Goal: Task Accomplishment & Management: Complete application form

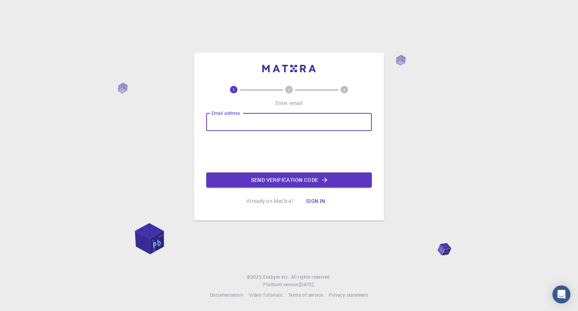
drag, startPoint x: 0, startPoint y: 0, endPoint x: 245, endPoint y: 129, distance: 277.0
click at [245, 129] on input "Email address" at bounding box center [289, 122] width 166 height 18
type input "[EMAIL_ADDRESS][DOMAIN_NAME]"
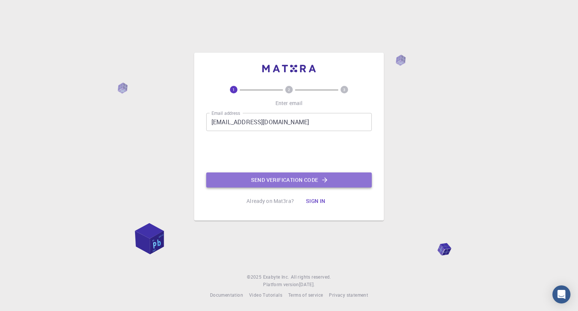
click at [247, 178] on button "Send verification code" at bounding box center [289, 179] width 166 height 15
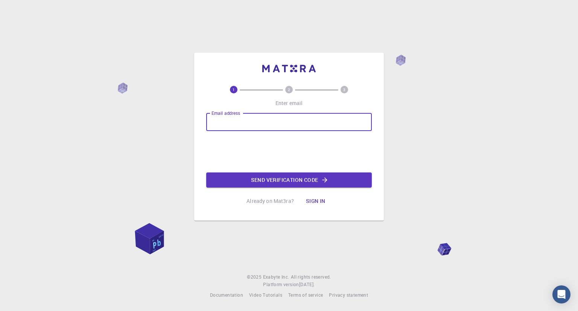
click at [243, 127] on input "Email address" at bounding box center [289, 122] width 166 height 18
click at [264, 125] on input "[EMAIL_ADDRESS][DOMAIN_NAME]" at bounding box center [289, 122] width 166 height 18
click at [263, 124] on input "[EMAIL_ADDRESS][DOMAIN_NAME]" at bounding box center [289, 122] width 166 height 18
type input "[EMAIL_ADDRESS][DOMAIN_NAME]"
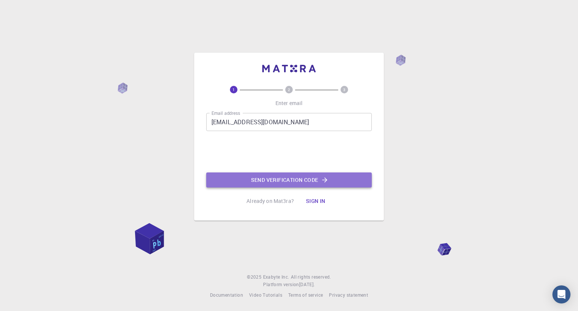
click at [250, 179] on button "Send verification code" at bounding box center [289, 179] width 166 height 15
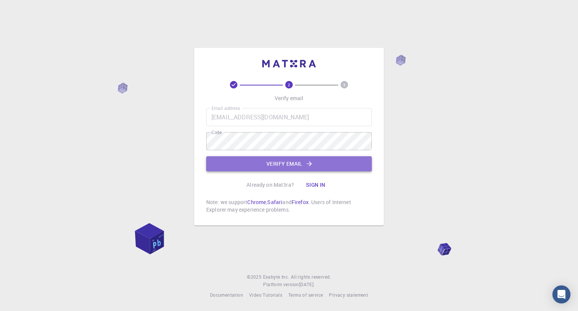
click at [318, 160] on button "Verify email" at bounding box center [289, 163] width 166 height 15
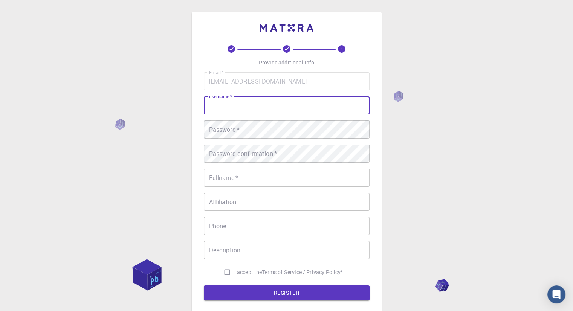
click at [262, 104] on input "username   *" at bounding box center [287, 105] width 166 height 18
type input "Ndzalow"
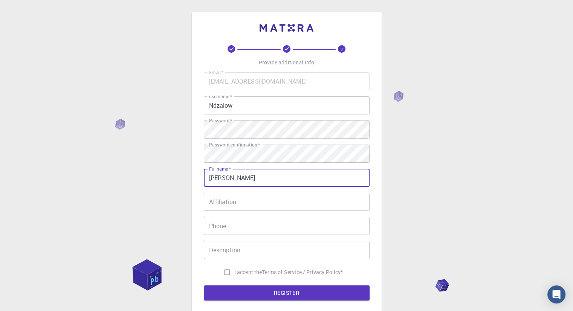
type input "[PERSON_NAME]"
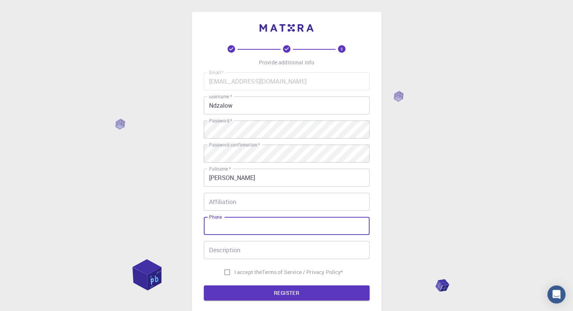
click at [257, 229] on input "Phone" at bounding box center [287, 226] width 166 height 18
type input "0608390101"
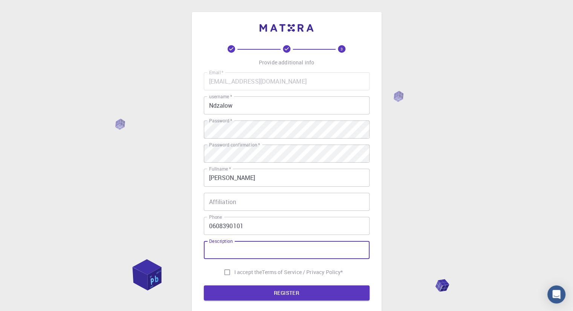
click at [243, 255] on input "Description" at bounding box center [287, 250] width 166 height 18
type input "student"
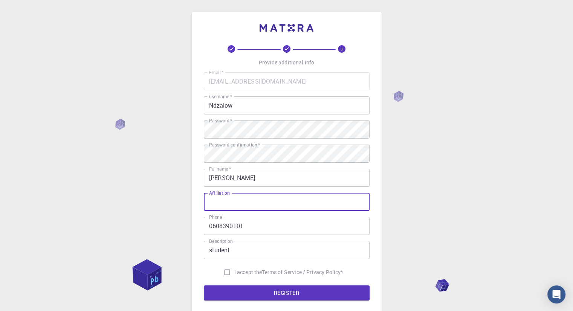
click at [229, 198] on input "Affiliation" at bounding box center [287, 202] width 166 height 18
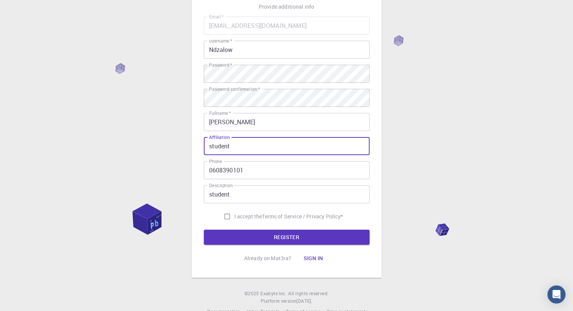
scroll to position [72, 0]
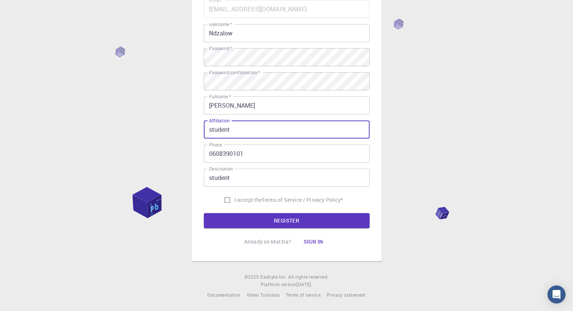
type input "student"
click at [224, 202] on input "I accept the Terms of Service / Privacy Policy *" at bounding box center [227, 200] width 14 height 14
checkbox input "true"
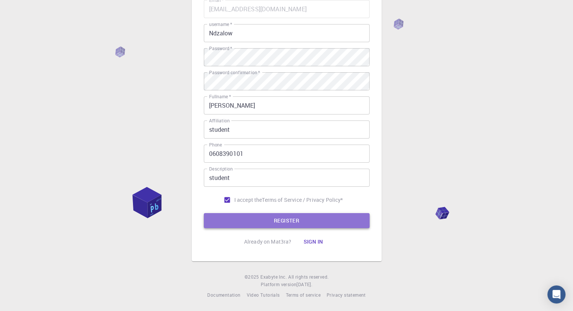
click at [230, 217] on button "REGISTER" at bounding box center [287, 220] width 166 height 15
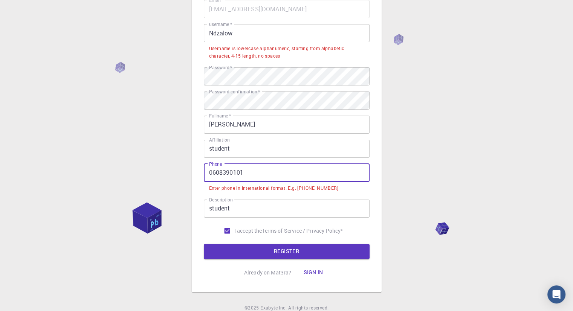
click at [212, 180] on input "0608390101" at bounding box center [287, 173] width 166 height 18
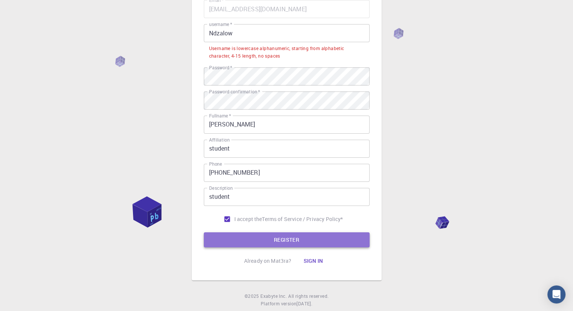
click at [250, 238] on button "REGISTER" at bounding box center [287, 239] width 166 height 15
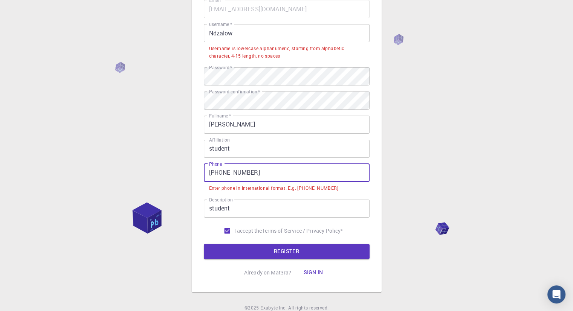
click at [221, 177] on input "[PHONE_NUMBER]" at bounding box center [287, 173] width 166 height 18
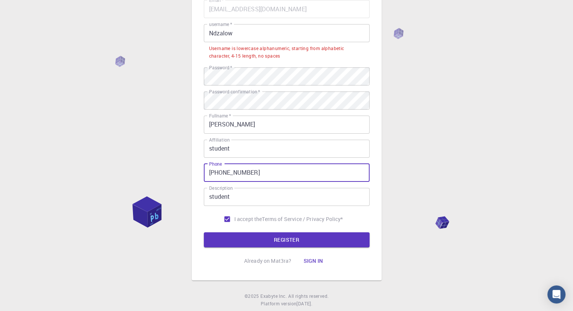
type input "[PHONE_NUMBER]"
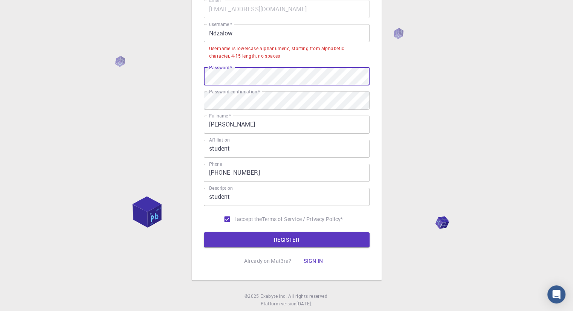
click at [212, 34] on input "Ndzalow" at bounding box center [287, 33] width 166 height 18
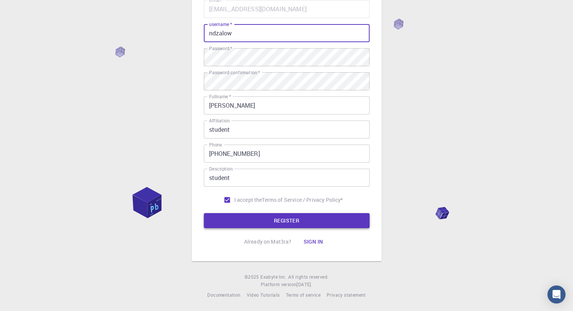
type input "ndzalow"
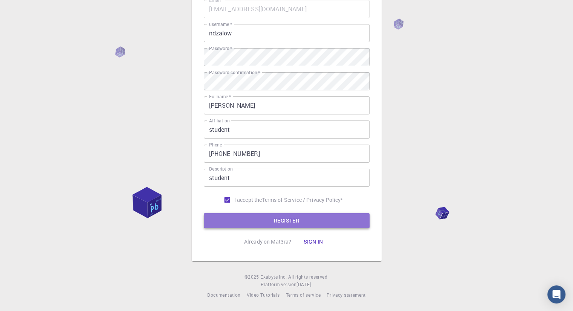
click at [238, 217] on button "REGISTER" at bounding box center [287, 220] width 166 height 15
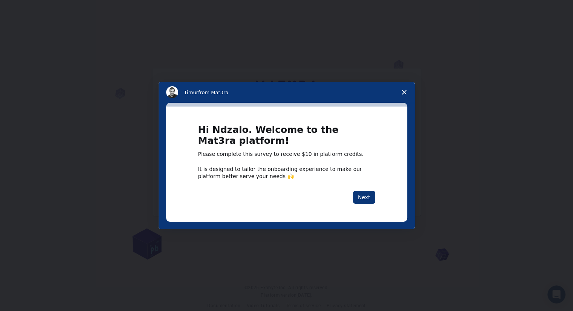
click at [402, 89] on span "Close survey" at bounding box center [404, 92] width 21 height 21
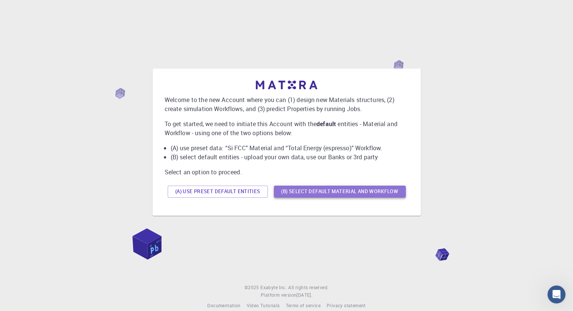
click at [294, 191] on button "(B) Select default material and workflow" at bounding box center [340, 192] width 132 height 12
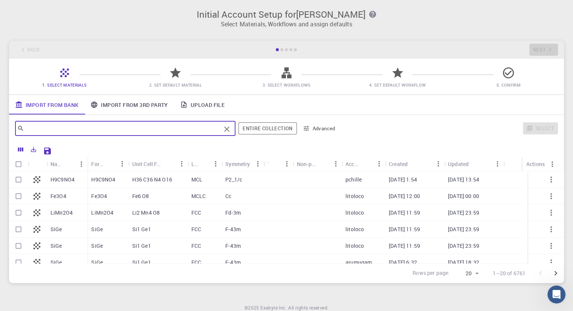
click at [149, 132] on input "text" at bounding box center [122, 128] width 197 height 11
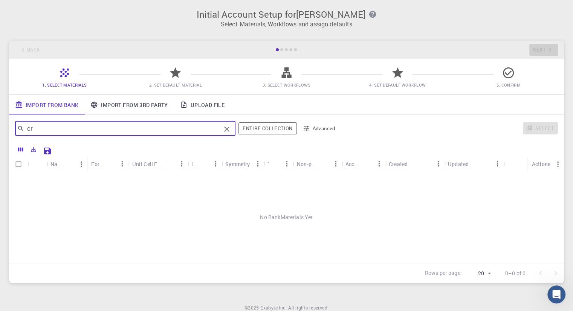
type input "c"
click at [34, 134] on div "nsteel ​" at bounding box center [125, 128] width 220 height 15
type input "steel"
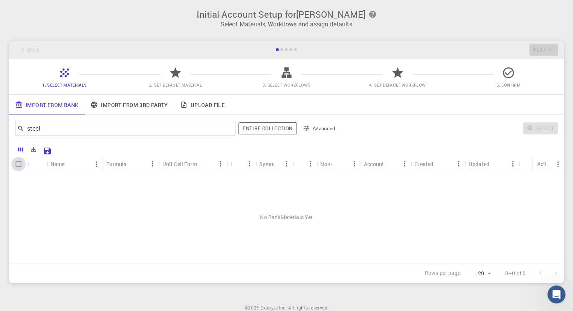
click at [14, 171] on input "Select all rows" at bounding box center [18, 164] width 14 height 14
checkbox input "false"
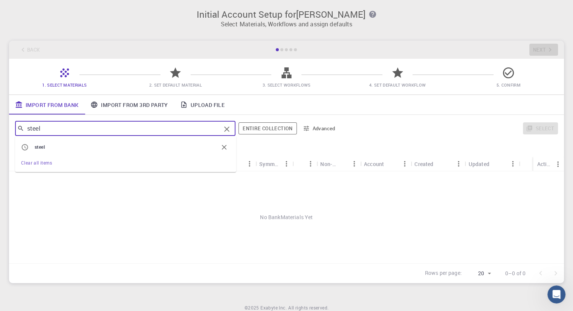
click at [44, 133] on input "steel" at bounding box center [122, 128] width 197 height 11
click at [225, 127] on icon "Clear" at bounding box center [226, 129] width 5 height 5
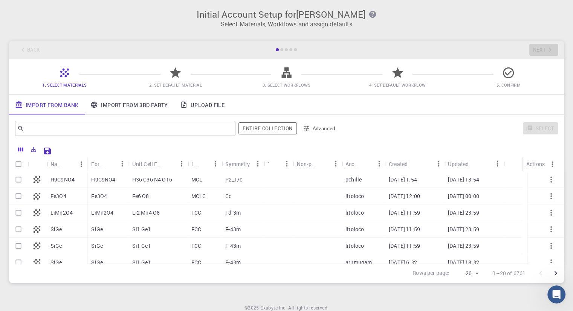
click at [389, 128] on div "Select" at bounding box center [450, 128] width 216 height 18
click at [23, 168] on input "Select all rows" at bounding box center [18, 164] width 14 height 14
checkbox input "true"
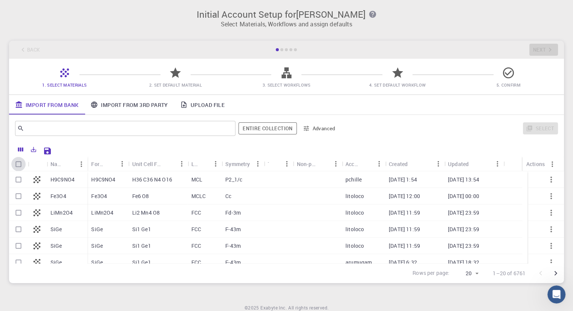
checkbox input "true"
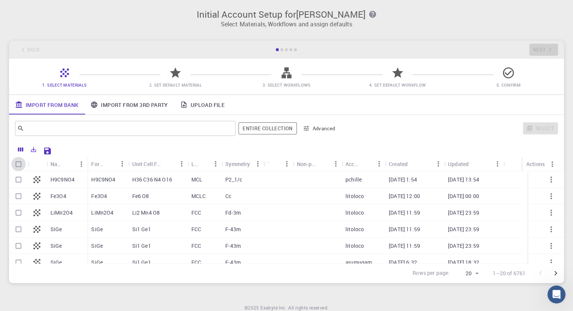
checkbox input "true"
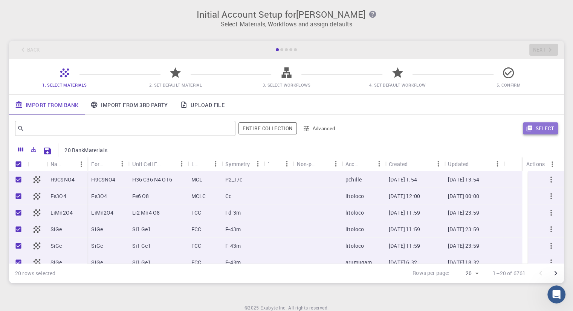
click at [551, 130] on button "Select" at bounding box center [540, 128] width 35 height 12
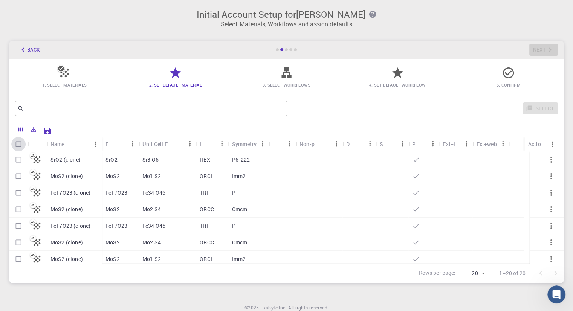
click at [18, 143] on input "Select all rows" at bounding box center [18, 144] width 14 height 14
checkbox input "true"
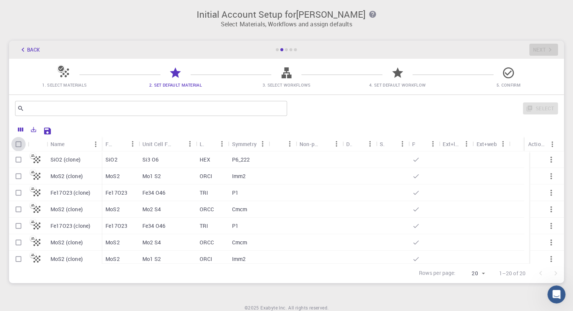
checkbox input "true"
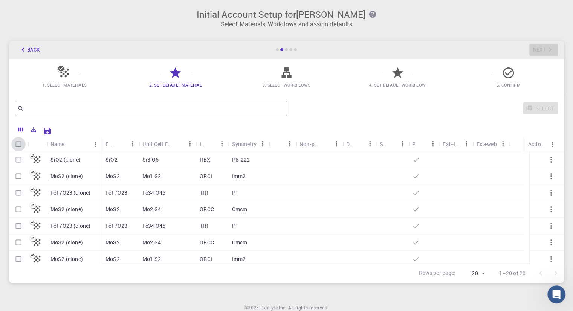
checkbox input "true"
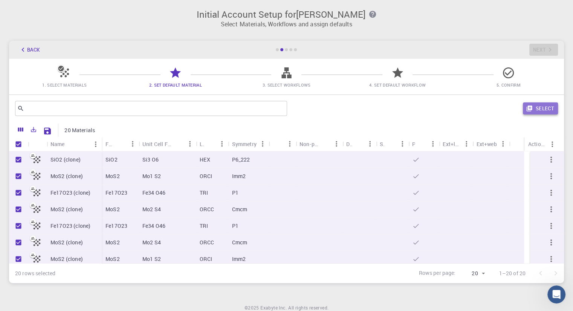
click at [536, 104] on button "Select" at bounding box center [540, 108] width 35 height 12
checkbox input "false"
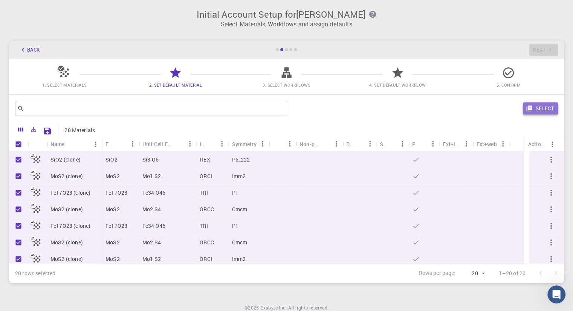
checkbox input "false"
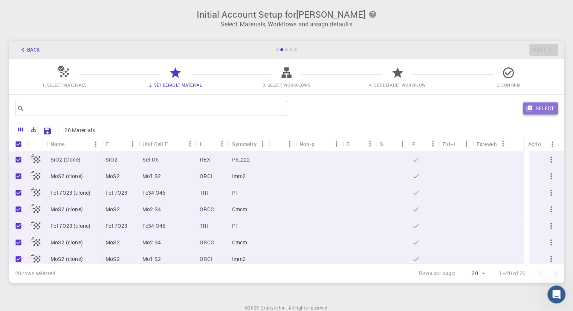
checkbox input "false"
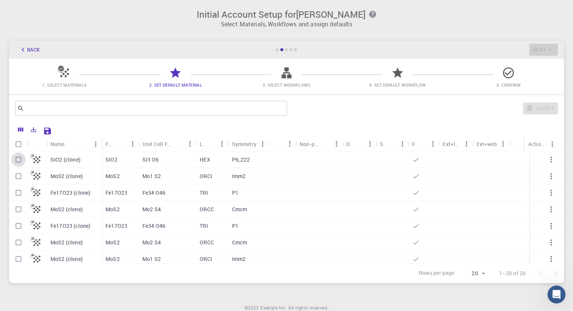
click at [18, 160] on input "Select row" at bounding box center [18, 160] width 14 height 14
checkbox input "true"
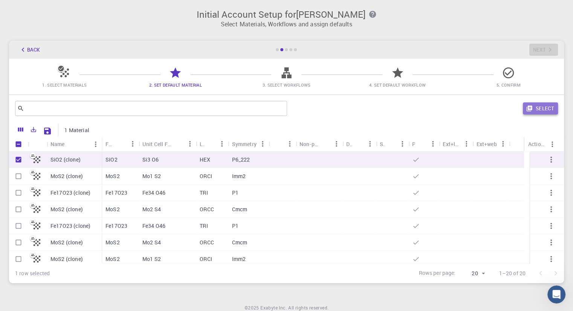
click at [534, 111] on button "Select" at bounding box center [540, 108] width 35 height 12
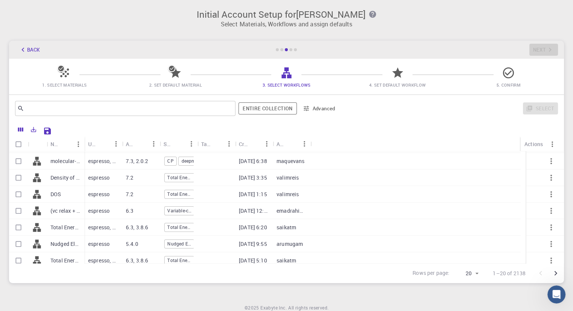
scroll to position [115, 0]
click at [14, 178] on input "Select row" at bounding box center [18, 177] width 14 height 14
checkbox input "true"
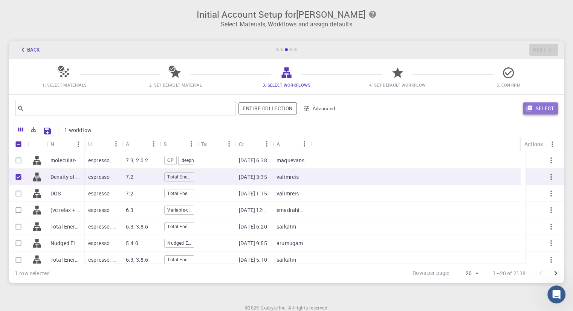
click at [539, 109] on button "Select" at bounding box center [540, 108] width 35 height 12
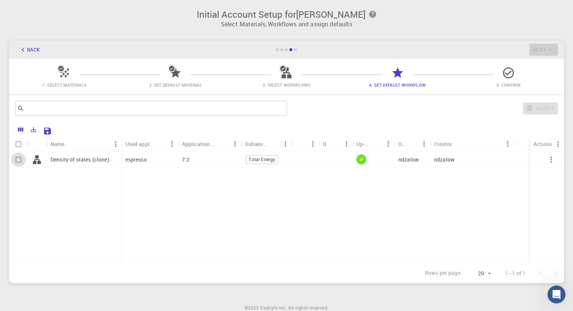
click at [15, 161] on input "Select row" at bounding box center [18, 160] width 14 height 14
checkbox input "true"
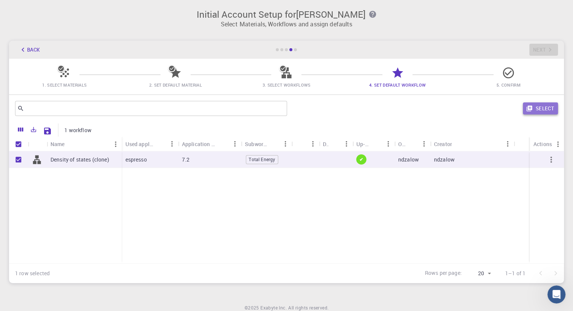
click at [532, 108] on icon "button" at bounding box center [529, 109] width 6 height 6
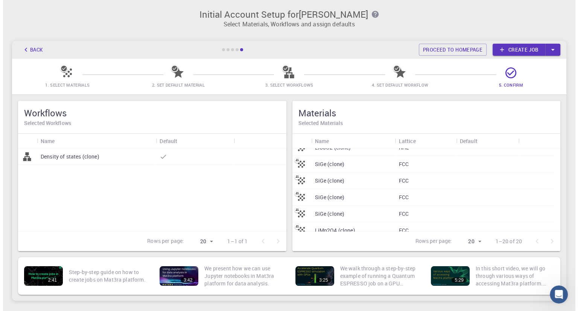
scroll to position [209, 0]
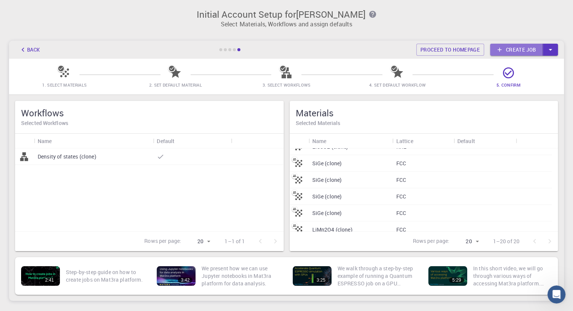
click at [516, 48] on link "Create job" at bounding box center [516, 50] width 53 height 12
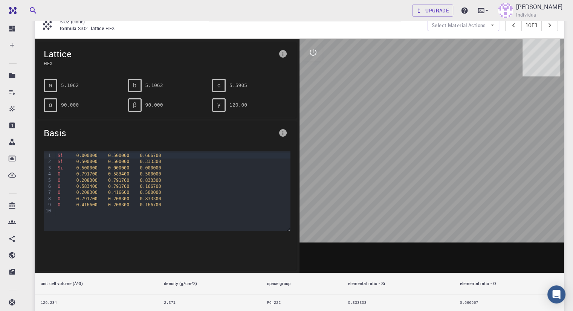
scroll to position [84, 0]
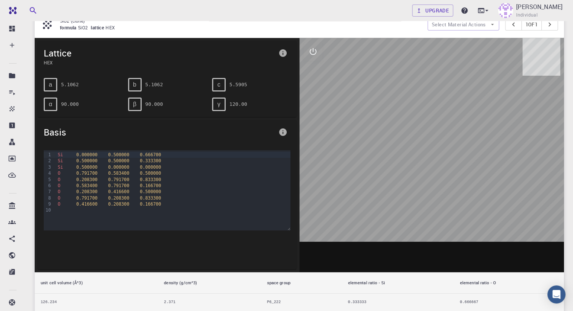
click at [398, 189] on div at bounding box center [431, 155] width 265 height 234
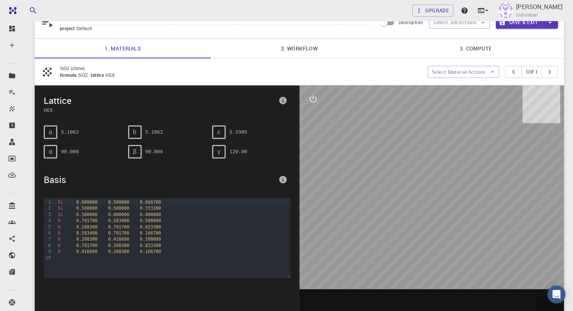
scroll to position [0, 0]
